Goal: Information Seeking & Learning: Find contact information

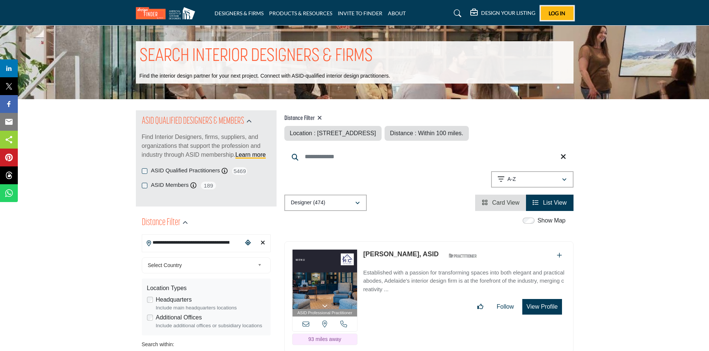
click at [558, 14] on span "Log In" at bounding box center [556, 13] width 17 height 6
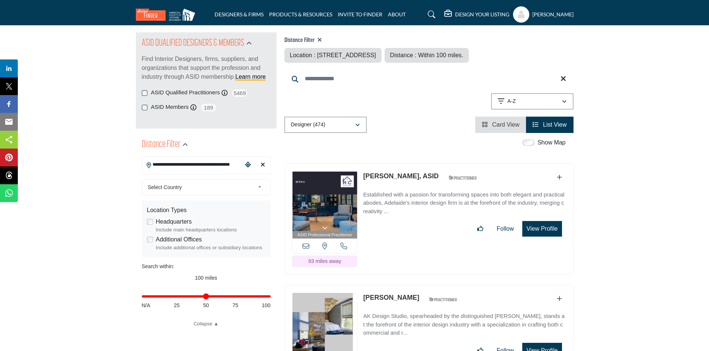
scroll to position [74, 0]
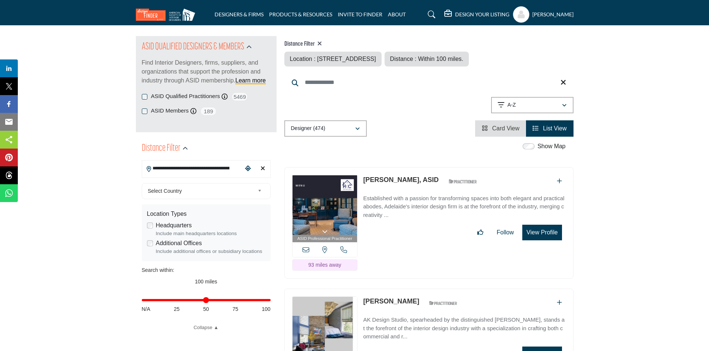
click at [324, 249] on icon at bounding box center [324, 249] width 5 height 7
click at [247, 166] on icon "Choose your current location" at bounding box center [248, 168] width 6 height 6
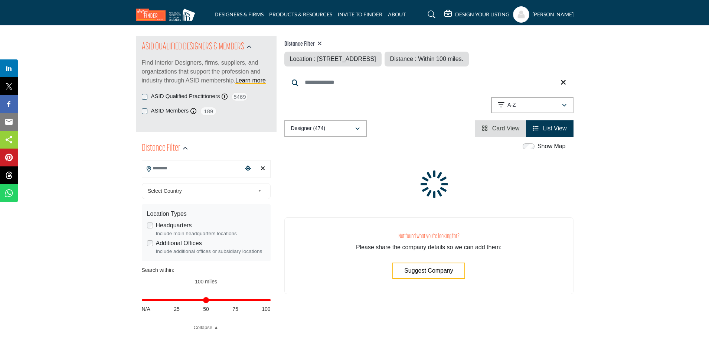
type input "**"
click at [205, 299] on input "Distance in miles" at bounding box center [206, 299] width 129 height 1
type input "**********"
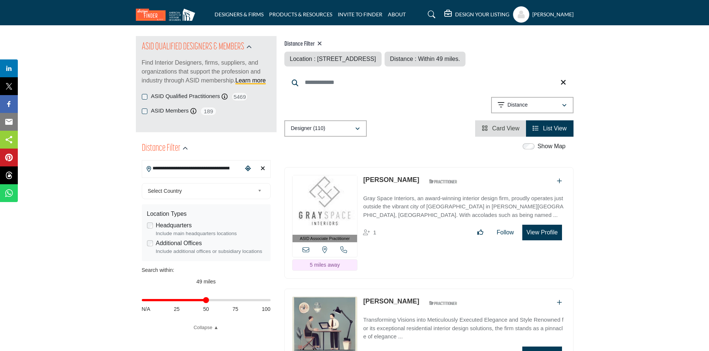
scroll to position [111, 0]
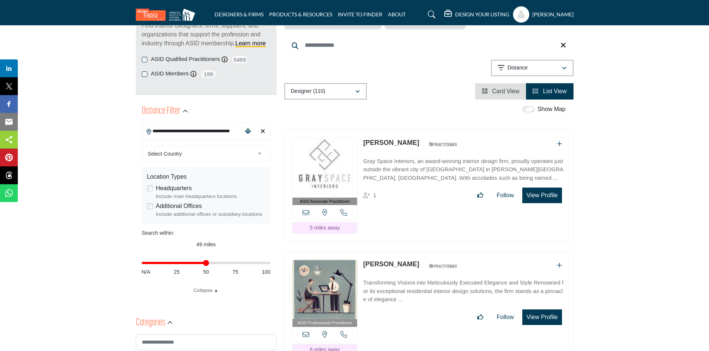
click at [344, 210] on icon at bounding box center [343, 212] width 7 height 7
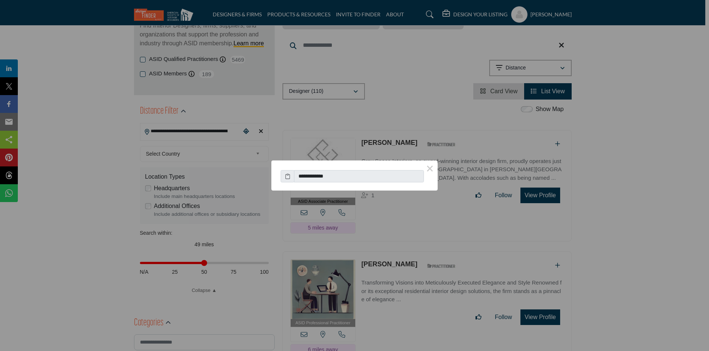
click at [426, 167] on button "×" at bounding box center [430, 168] width 16 height 16
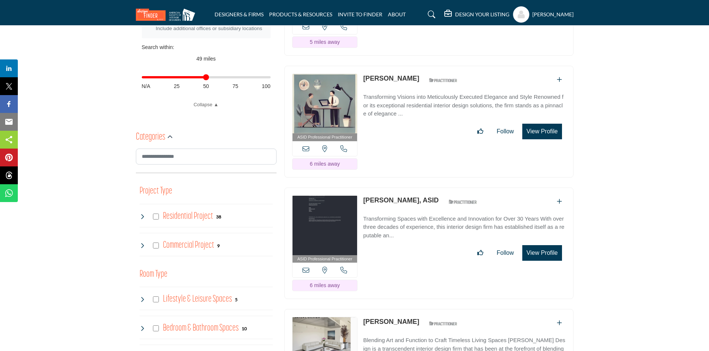
scroll to position [408, 0]
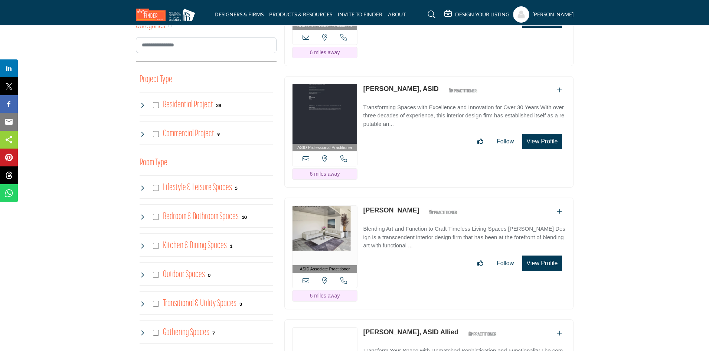
click at [342, 157] on icon at bounding box center [343, 158] width 7 height 7
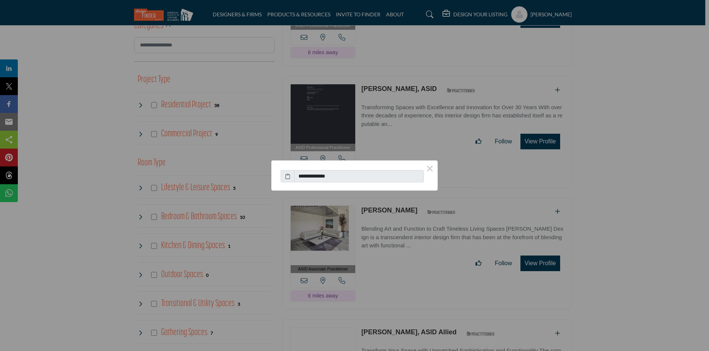
click at [428, 170] on button "×" at bounding box center [430, 168] width 16 height 16
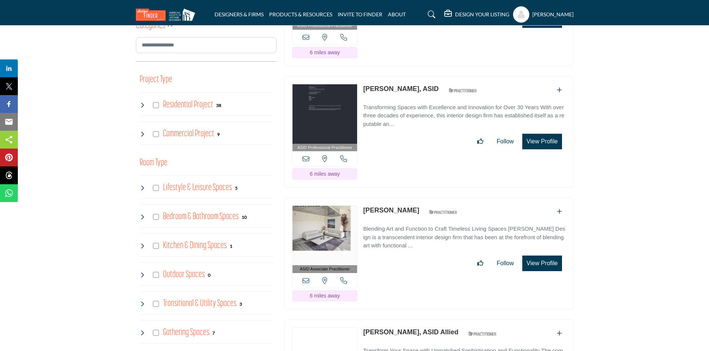
click at [322, 158] on icon at bounding box center [324, 158] width 5 height 7
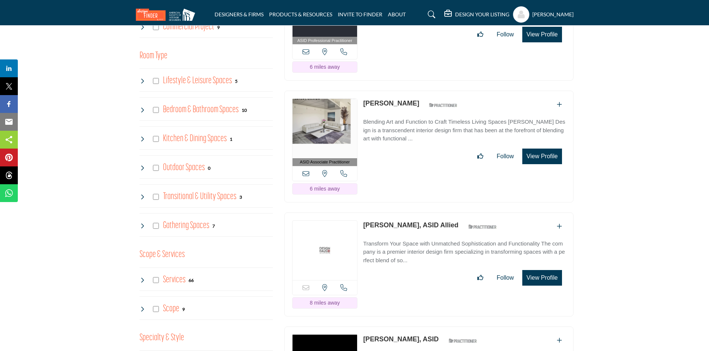
scroll to position [519, 0]
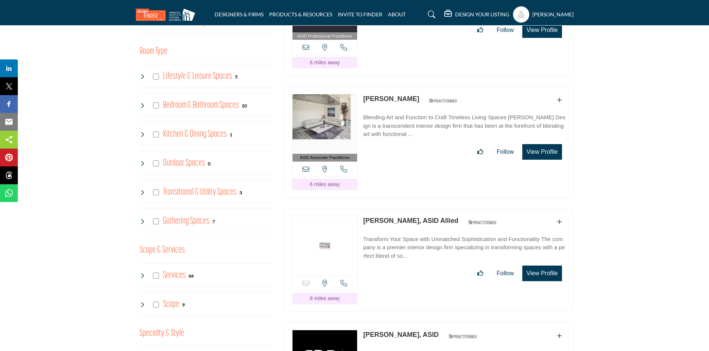
click at [340, 168] on icon at bounding box center [343, 168] width 7 height 7
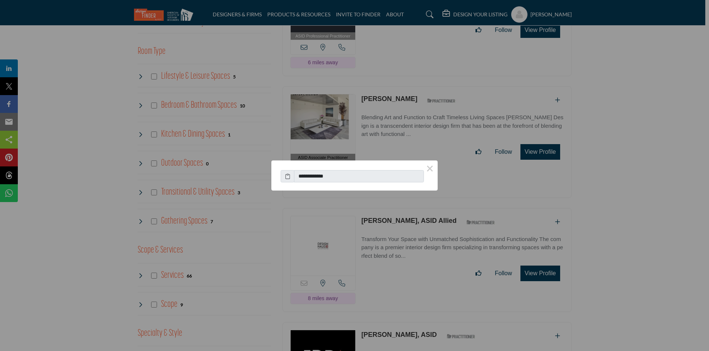
click at [428, 168] on button "×" at bounding box center [430, 168] width 16 height 16
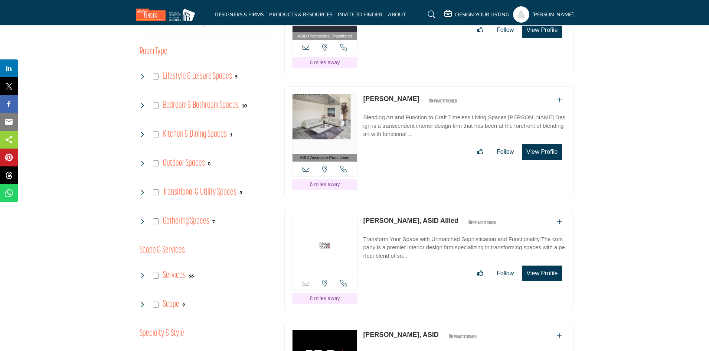
click at [324, 167] on icon at bounding box center [324, 168] width 5 height 7
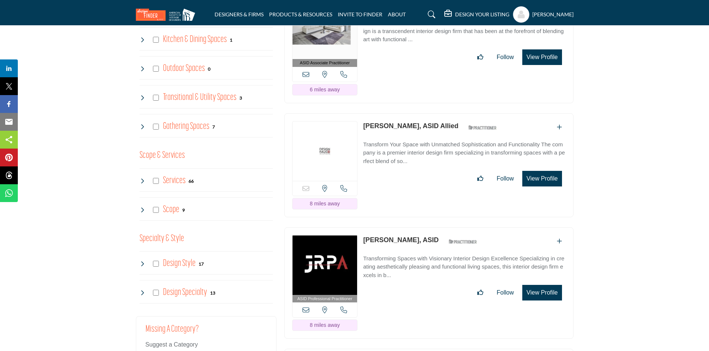
scroll to position [631, 0]
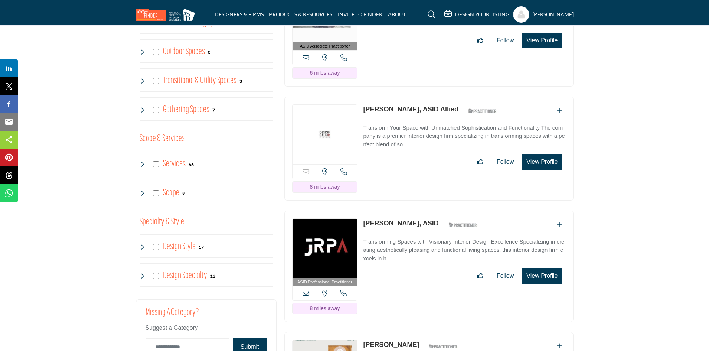
click at [343, 170] on icon at bounding box center [343, 171] width 7 height 7
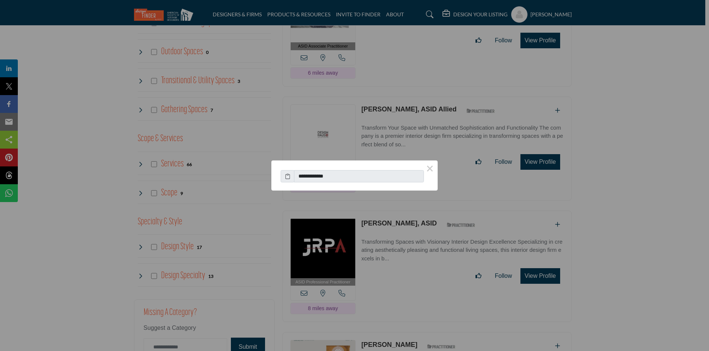
click at [429, 168] on button "×" at bounding box center [430, 168] width 16 height 16
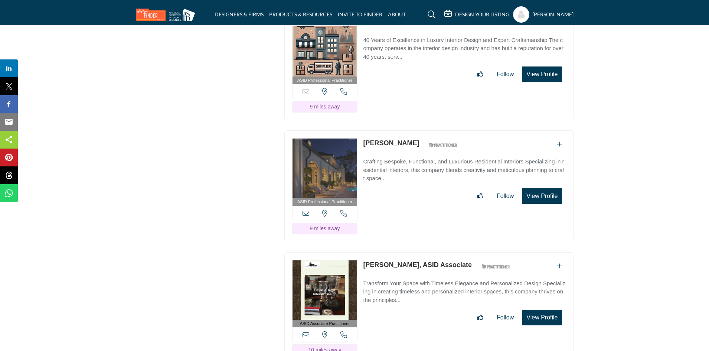
scroll to position [1076, 0]
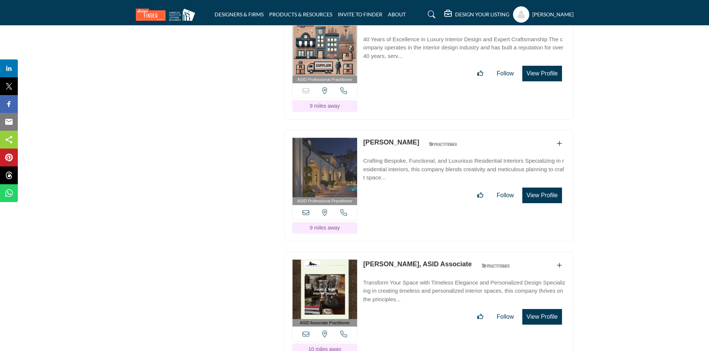
click at [344, 211] on icon at bounding box center [343, 212] width 7 height 7
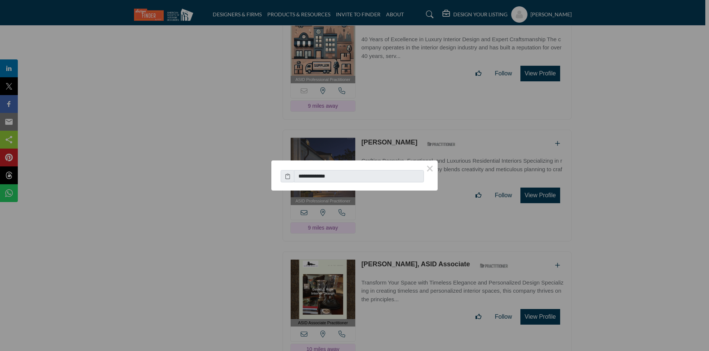
click at [433, 168] on button "×" at bounding box center [430, 168] width 16 height 16
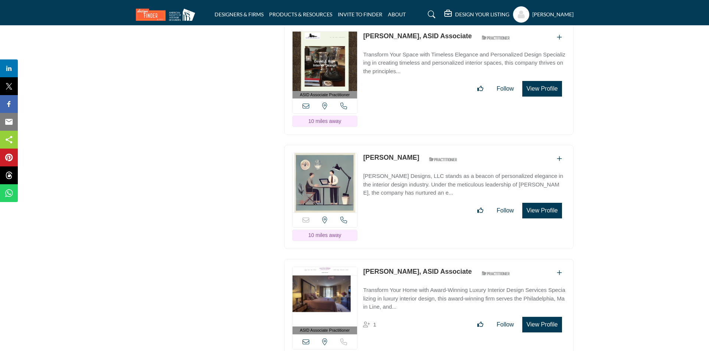
scroll to position [1336, 0]
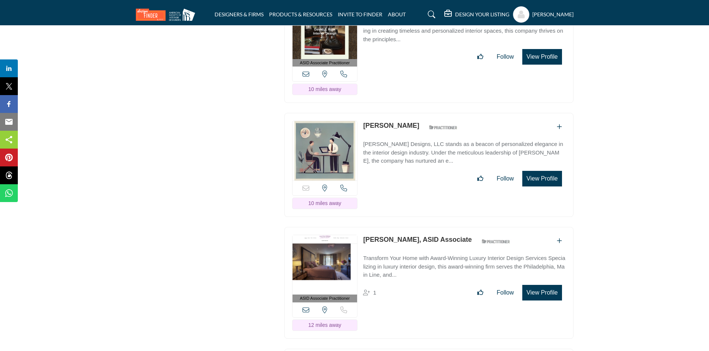
click at [343, 186] on icon at bounding box center [343, 187] width 7 height 7
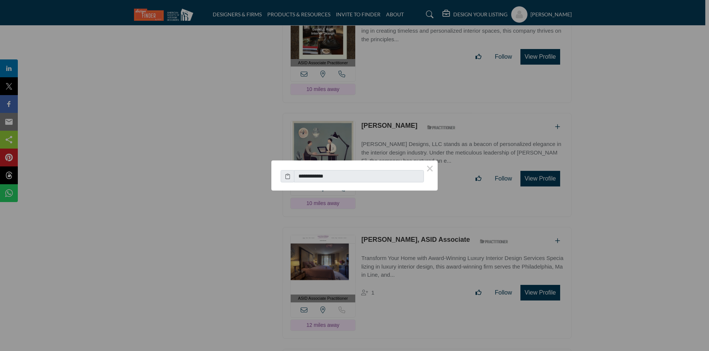
click at [428, 169] on button "×" at bounding box center [430, 168] width 16 height 16
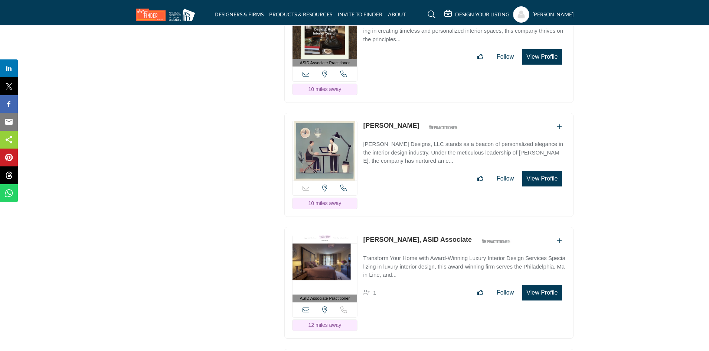
click at [592, 225] on section "ASID QUALIFIED DESIGNERS & MEMBERS Find Interior Designers, firms, suppliers, a…" at bounding box center [354, 158] width 709 height 2790
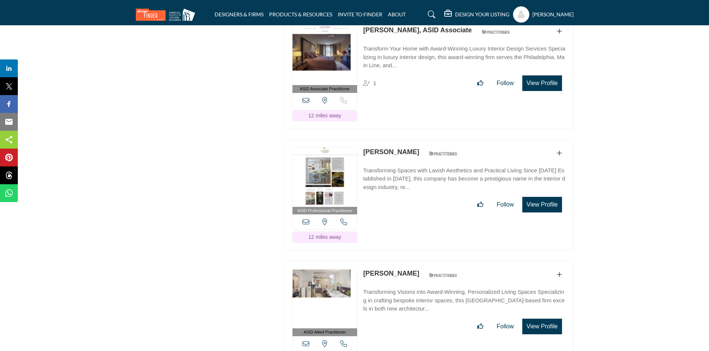
scroll to position [1558, 0]
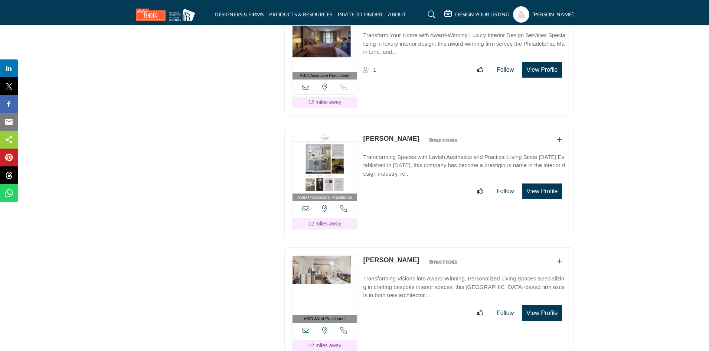
click at [342, 205] on icon at bounding box center [343, 208] width 7 height 7
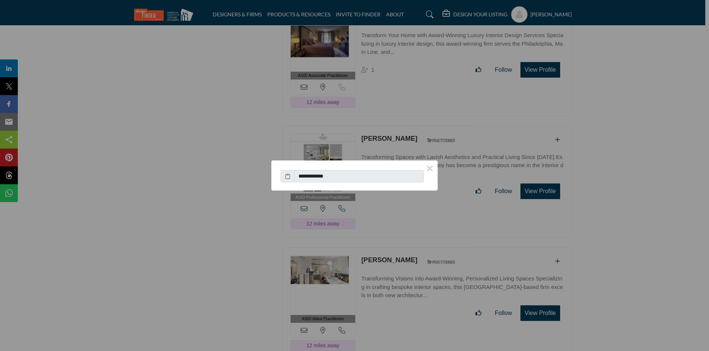
click at [431, 169] on button "×" at bounding box center [430, 168] width 16 height 16
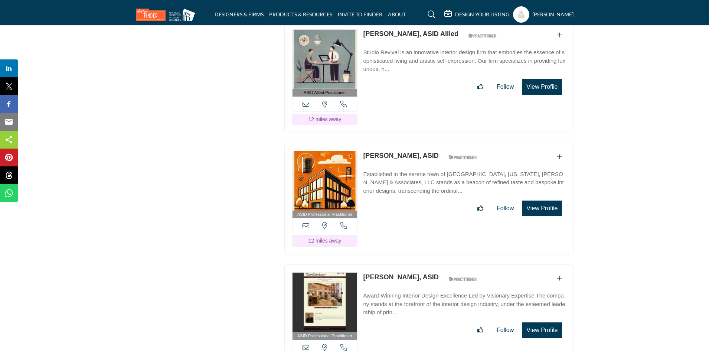
scroll to position [2041, 0]
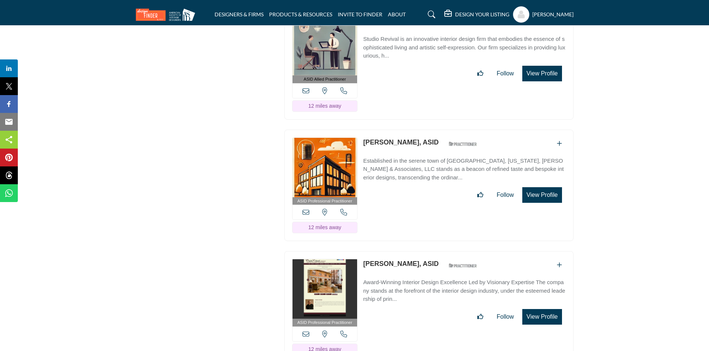
click at [343, 209] on icon at bounding box center [343, 212] width 7 height 7
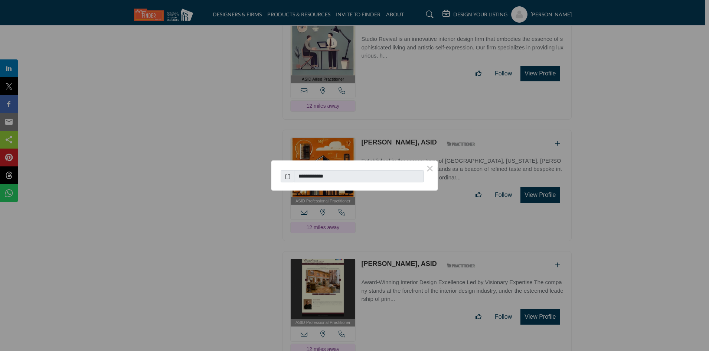
click at [429, 168] on button "×" at bounding box center [430, 168] width 16 height 16
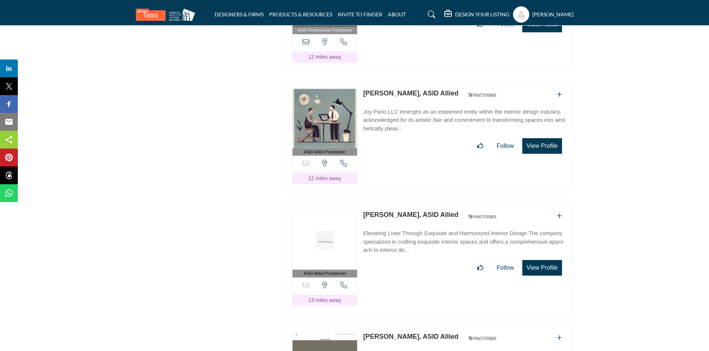
scroll to position [2375, 0]
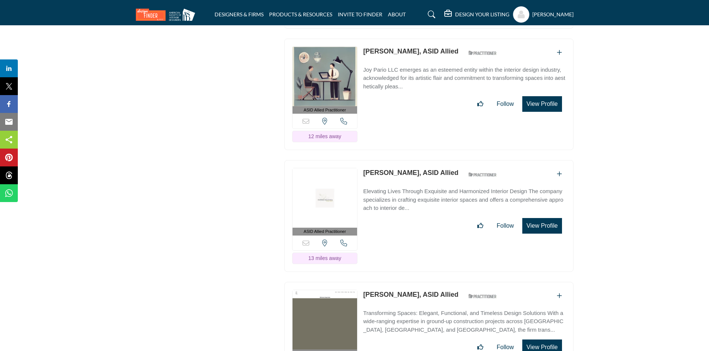
click at [343, 239] on icon at bounding box center [343, 242] width 7 height 7
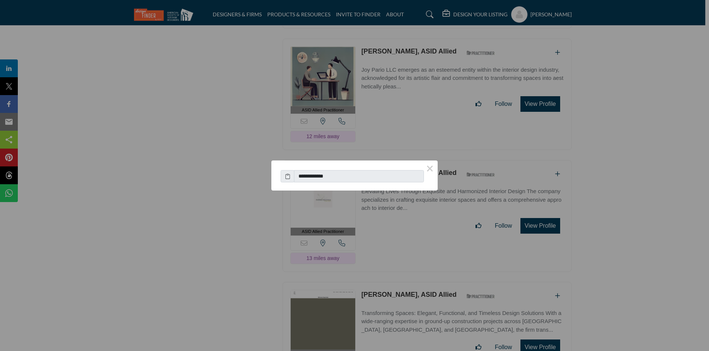
click at [426, 168] on button "×" at bounding box center [430, 168] width 16 height 16
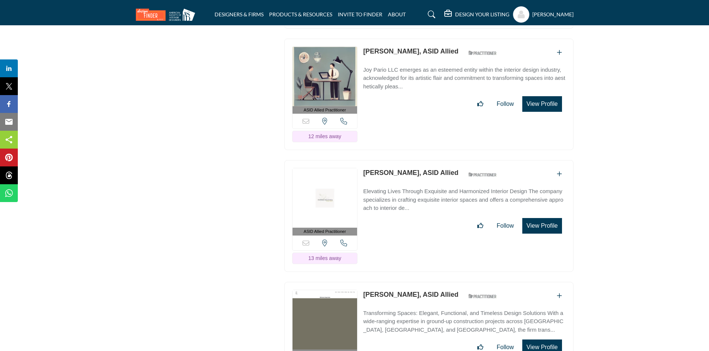
click at [318, 192] on img at bounding box center [324, 197] width 65 height 59
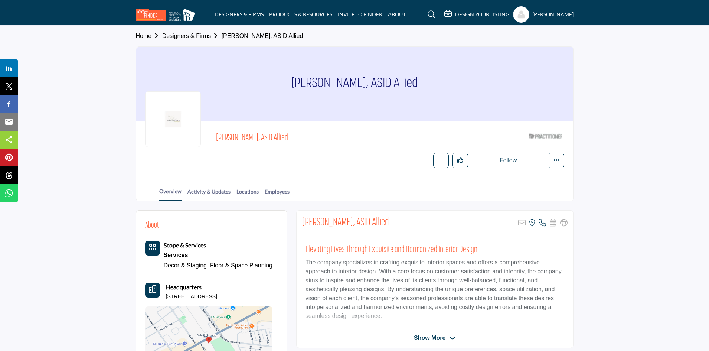
click at [180, 119] on div at bounding box center [173, 119] width 56 height 56
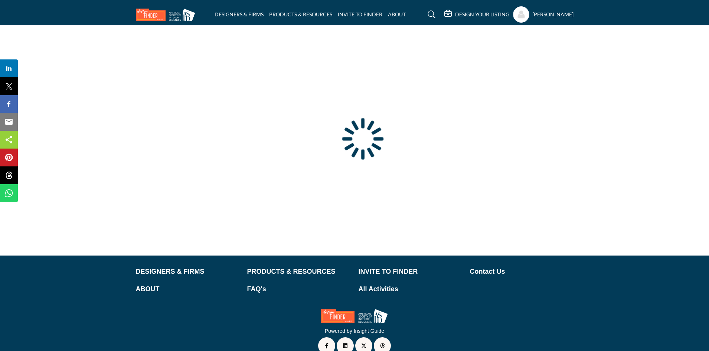
scroll to position [23, 0]
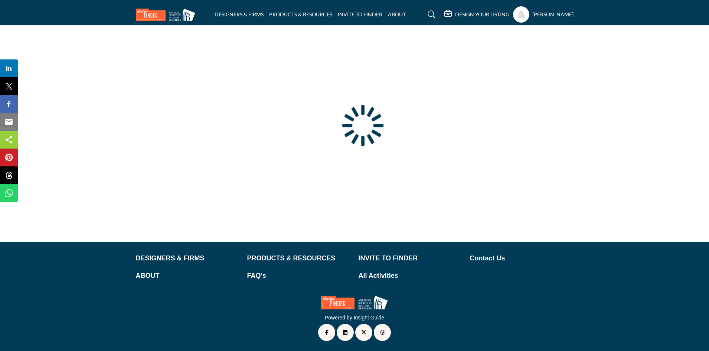
type input "**********"
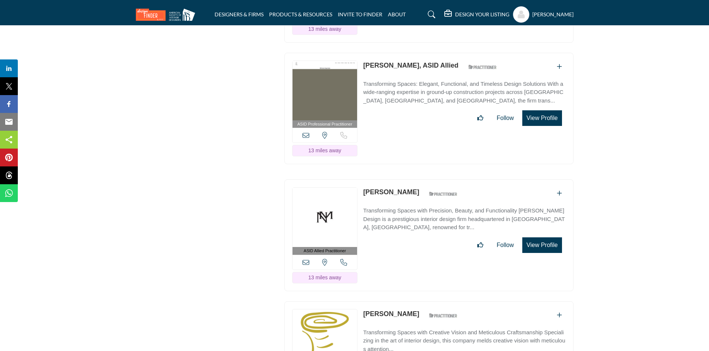
scroll to position [2634, 0]
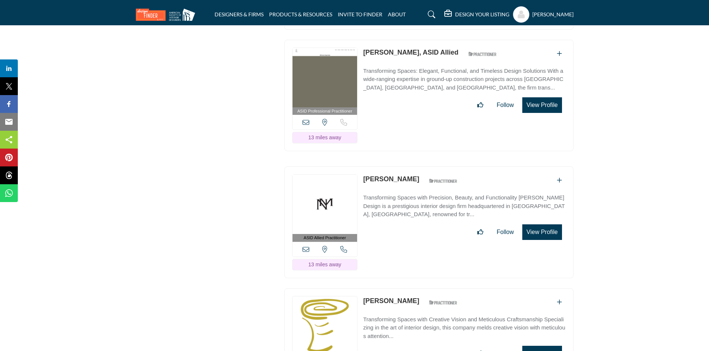
click at [343, 246] on icon at bounding box center [343, 249] width 7 height 7
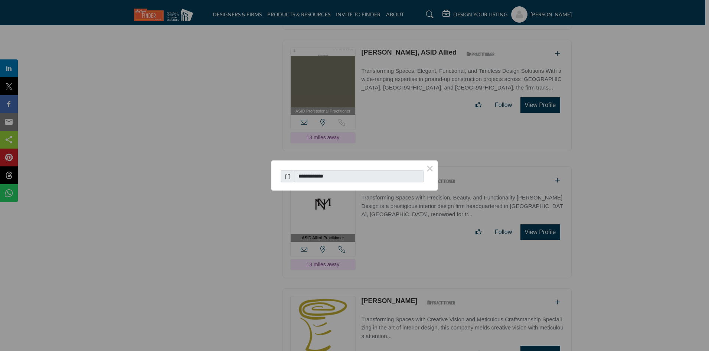
drag, startPoint x: 373, startPoint y: 168, endPoint x: 325, endPoint y: 153, distance: 49.5
click at [325, 153] on div "**********" at bounding box center [354, 175] width 709 height 351
click at [427, 168] on button "×" at bounding box center [430, 168] width 16 height 16
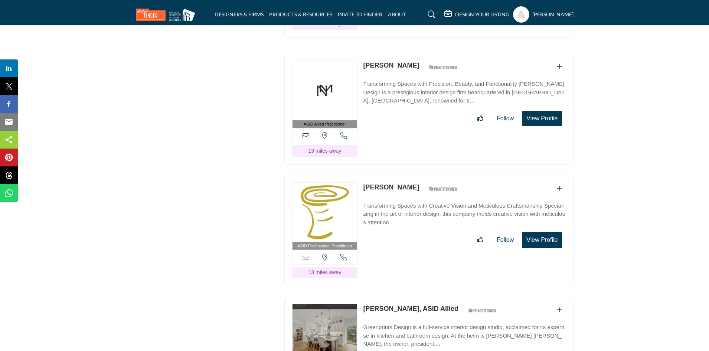
scroll to position [2783, 0]
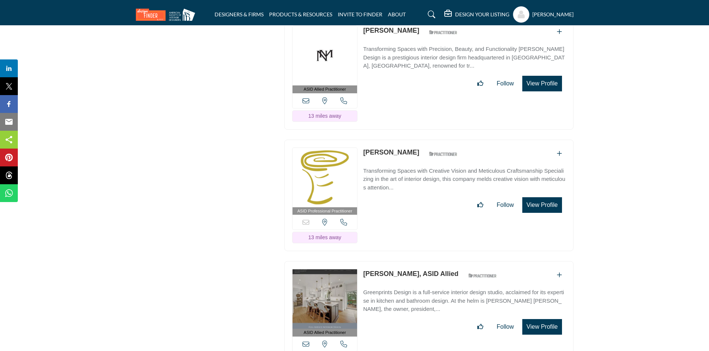
click at [345, 219] on icon at bounding box center [343, 222] width 7 height 7
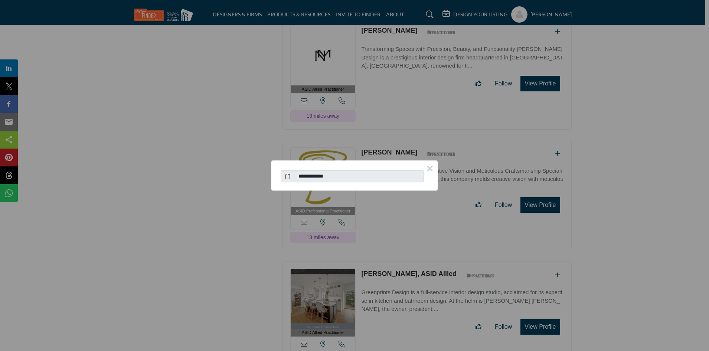
click at [427, 168] on button "×" at bounding box center [430, 168] width 16 height 16
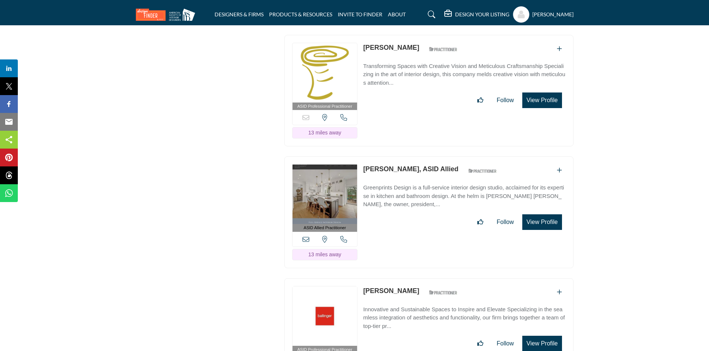
scroll to position [2894, 0]
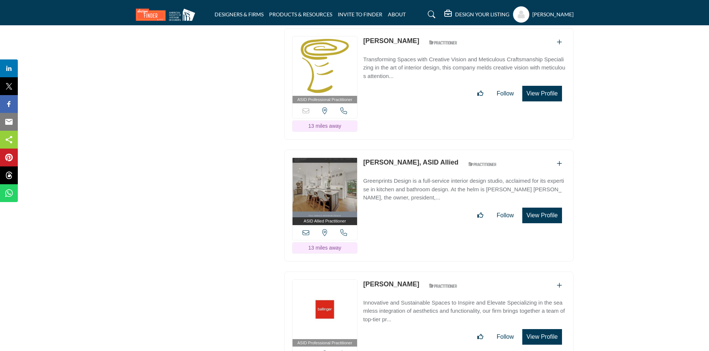
click at [346, 233] on span "ASID Allied Practitioners have successfully completed a degree with a major in …" at bounding box center [329, 256] width 74 height 47
click at [342, 229] on icon at bounding box center [343, 232] width 7 height 7
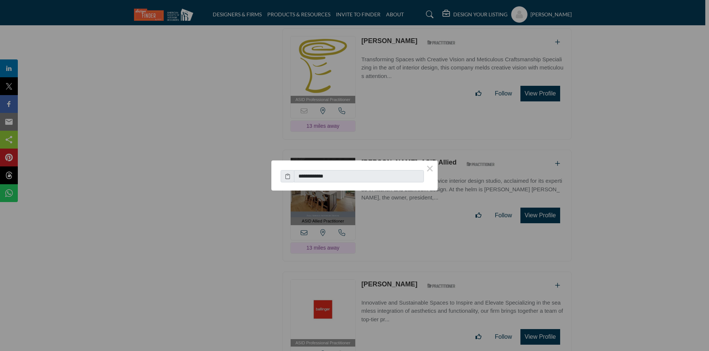
click at [433, 165] on button "×" at bounding box center [430, 168] width 16 height 16
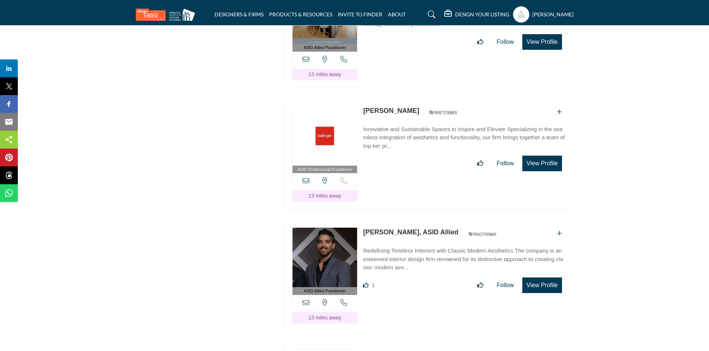
scroll to position [3080, 0]
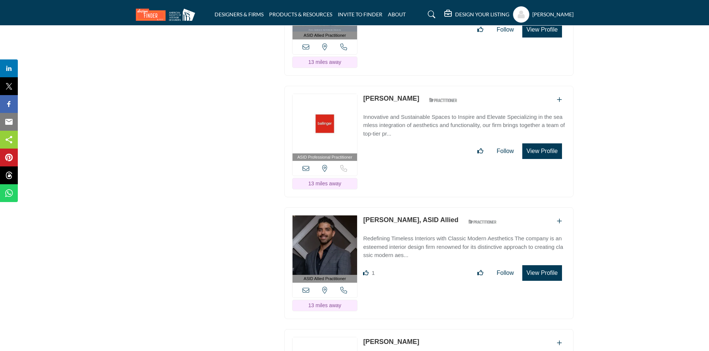
click at [426, 172] on div "ASID Professional Practitioner ASID Professional Practitioners have successfull…" at bounding box center [428, 142] width 289 height 112
